Goal: Task Accomplishment & Management: Use online tool/utility

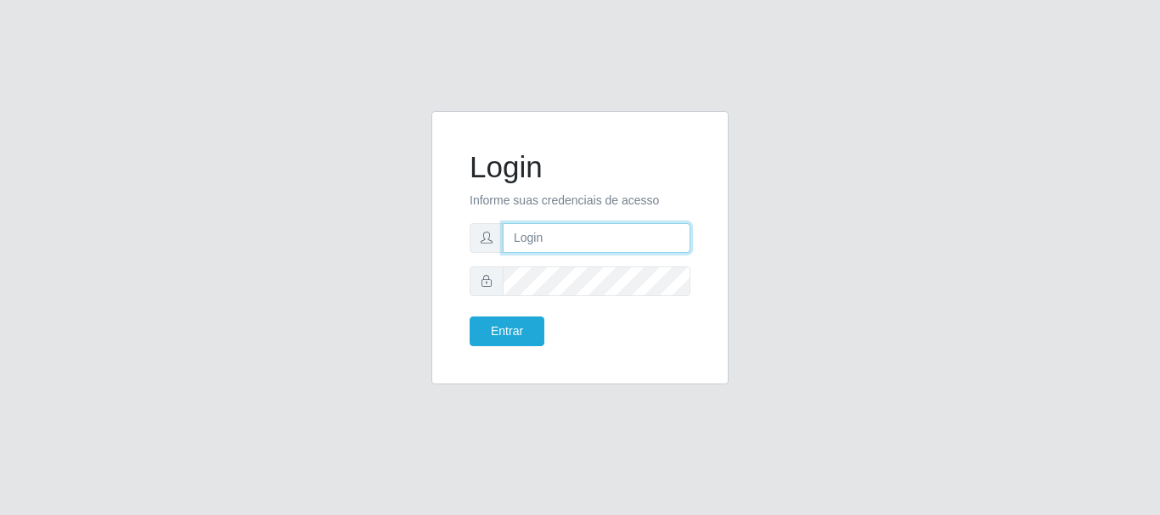
click at [635, 239] on input "text" at bounding box center [597, 238] width 188 height 30
drag, startPoint x: 582, startPoint y: 236, endPoint x: 673, endPoint y: 249, distance: 92.6
click at [673, 249] on input "ian@galiottoAa123456" at bounding box center [597, 238] width 188 height 30
type input "[PERSON_NAME]"
click at [524, 315] on form "Login Informe suas credenciais de acesso [PERSON_NAME] Entrar" at bounding box center [580, 247] width 221 height 197
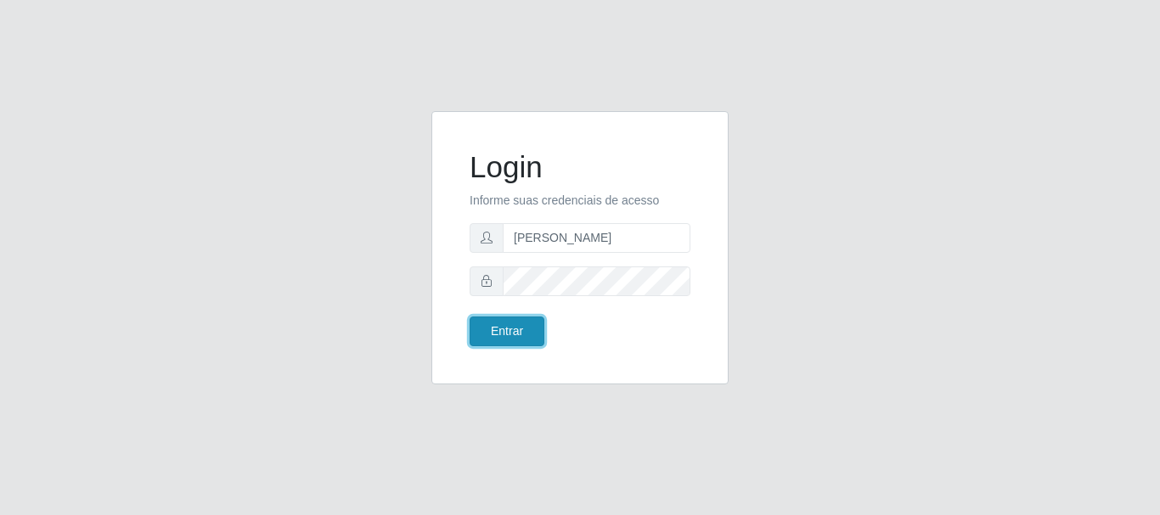
click at [524, 323] on button "Entrar" at bounding box center [507, 332] width 75 height 30
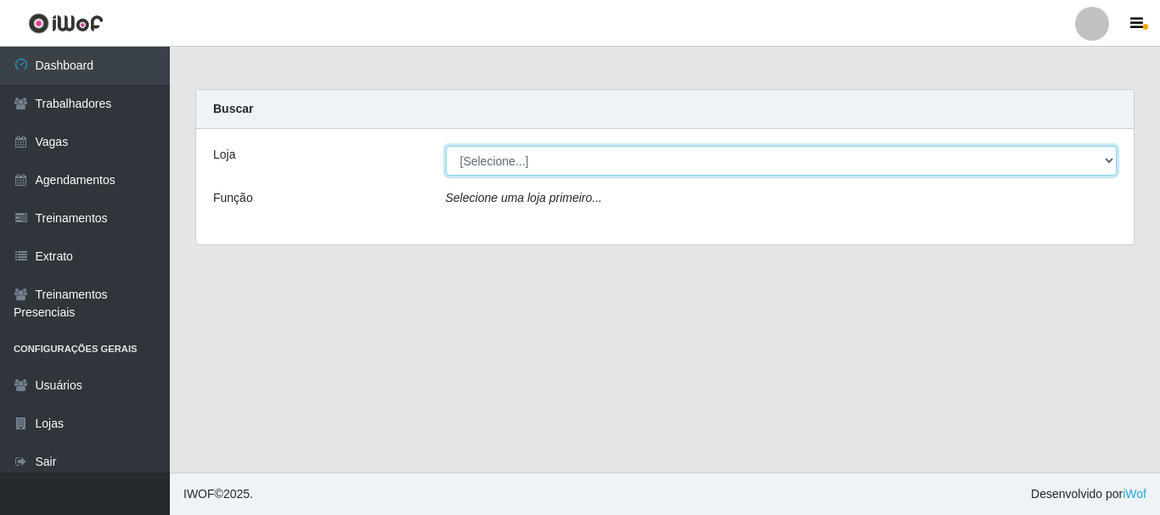
click at [854, 162] on select "[Selecione...] [GEOGRAPHIC_DATA]" at bounding box center [782, 161] width 672 height 30
select select "279"
click at [446, 146] on select "[Selecione...] [GEOGRAPHIC_DATA]" at bounding box center [782, 161] width 672 height 30
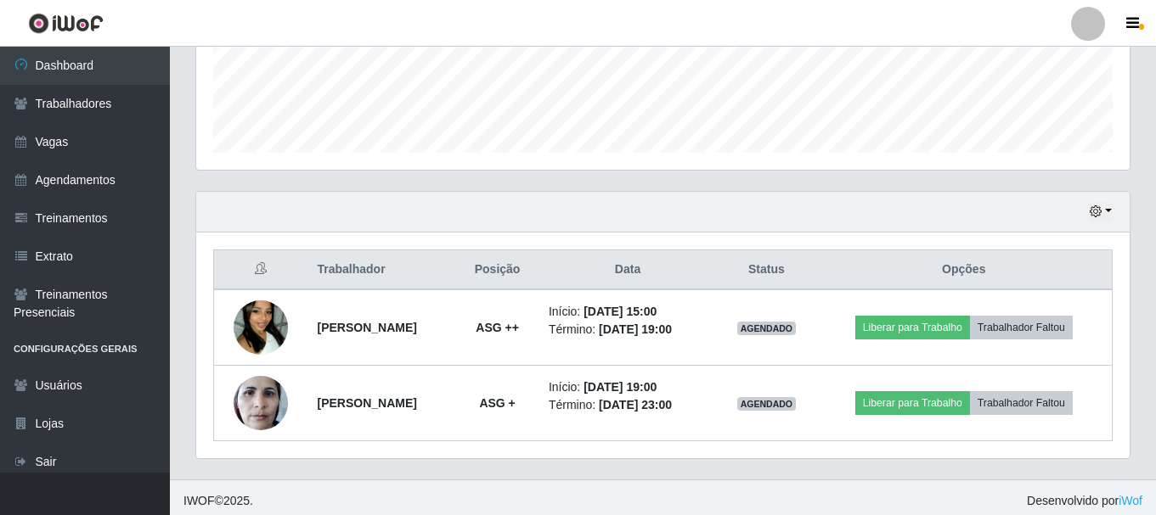
scroll to position [461, 0]
